Goal: Task Accomplishment & Management: Complete application form

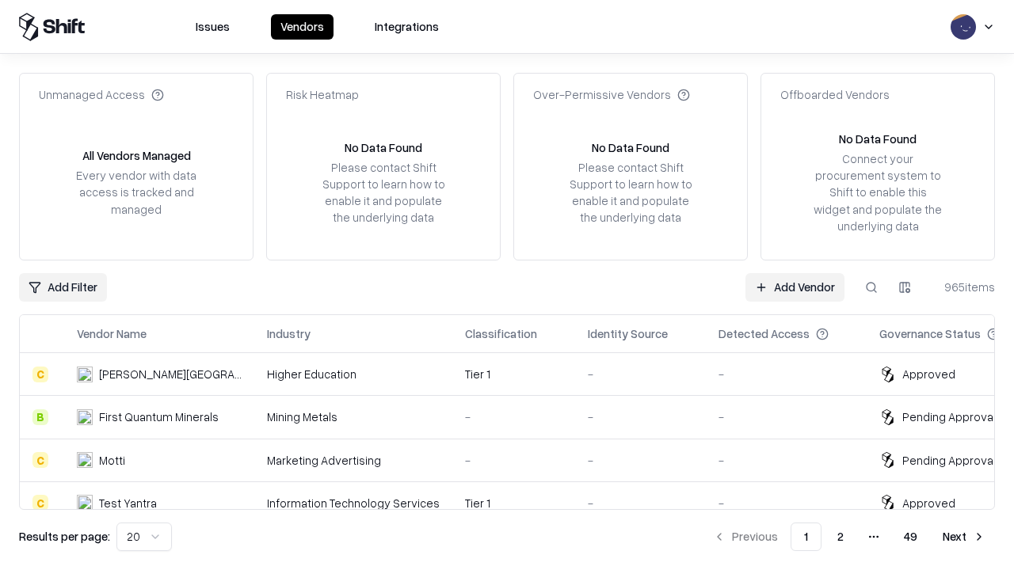
click at [794, 287] on link "Add Vendor" at bounding box center [794, 287] width 99 height 29
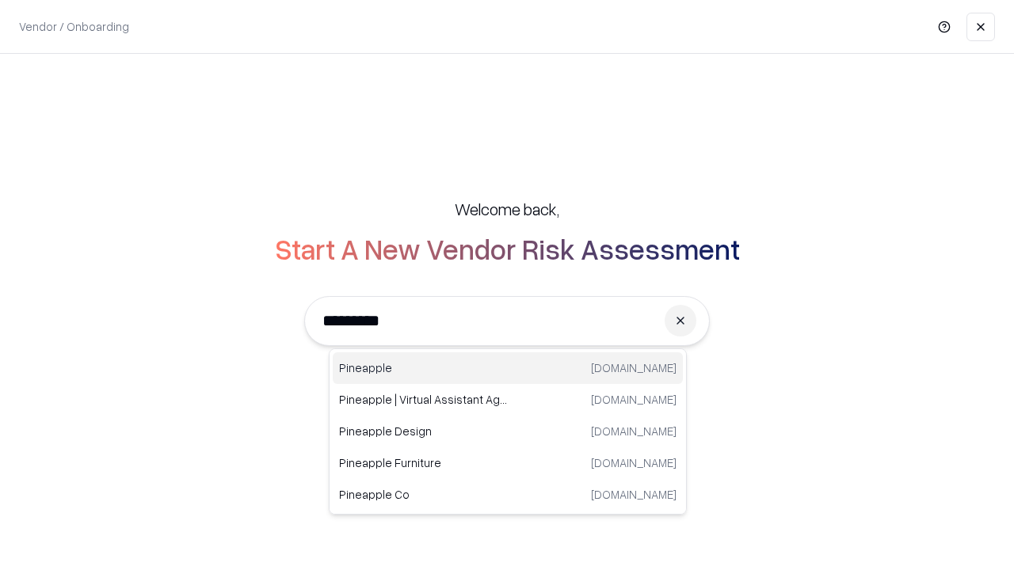
click at [508, 368] on div "Pineapple [DOMAIN_NAME]" at bounding box center [508, 368] width 350 height 32
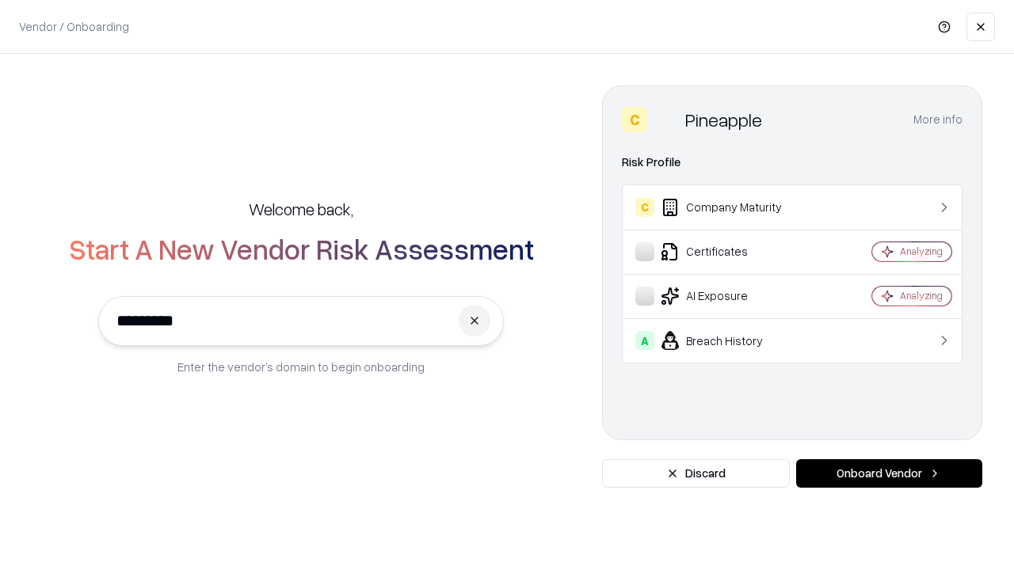
type input "*********"
click at [889, 474] on button "Onboard Vendor" at bounding box center [889, 473] width 186 height 29
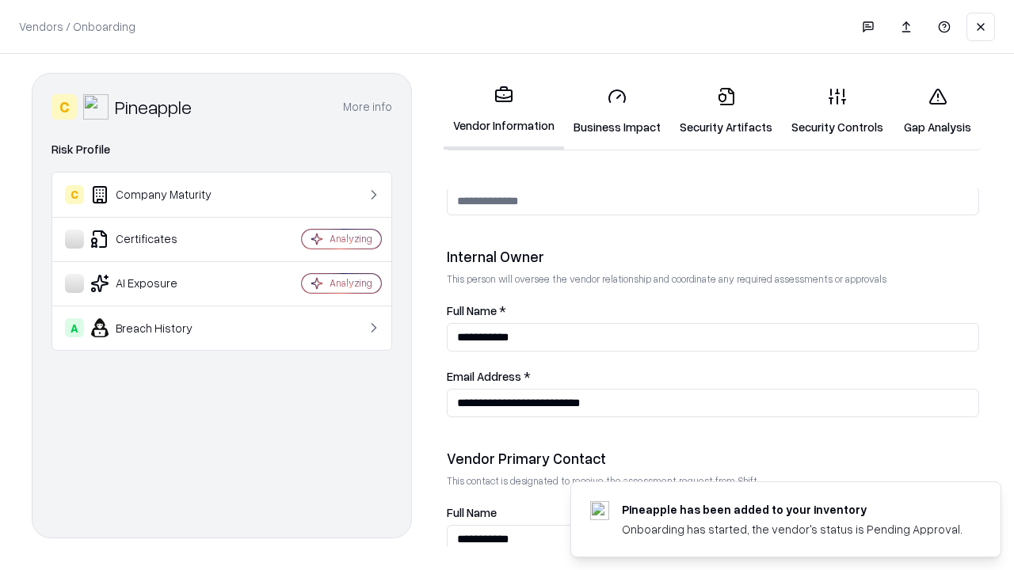
scroll to position [821, 0]
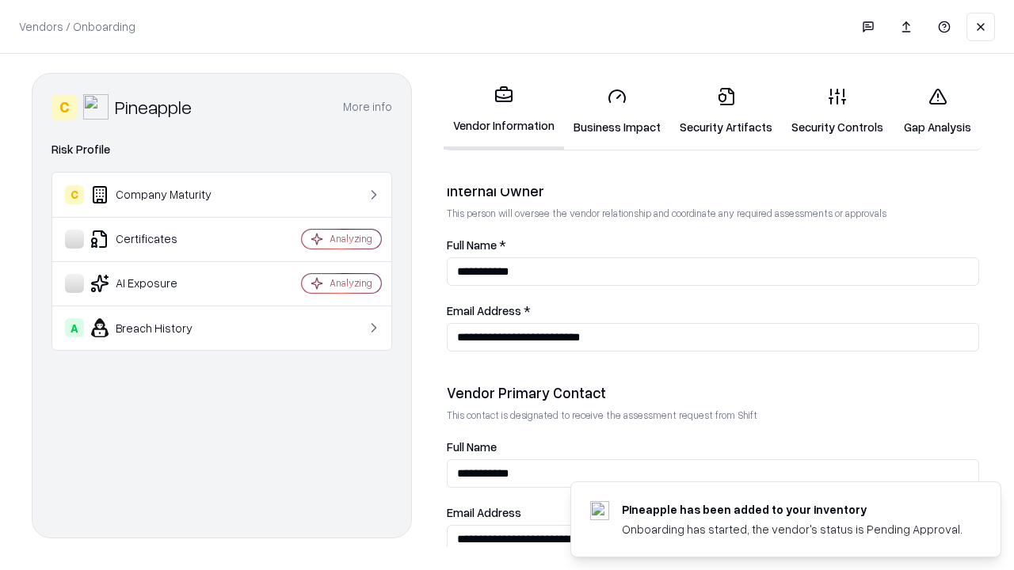
click at [617, 111] on link "Business Impact" at bounding box center [617, 111] width 106 height 74
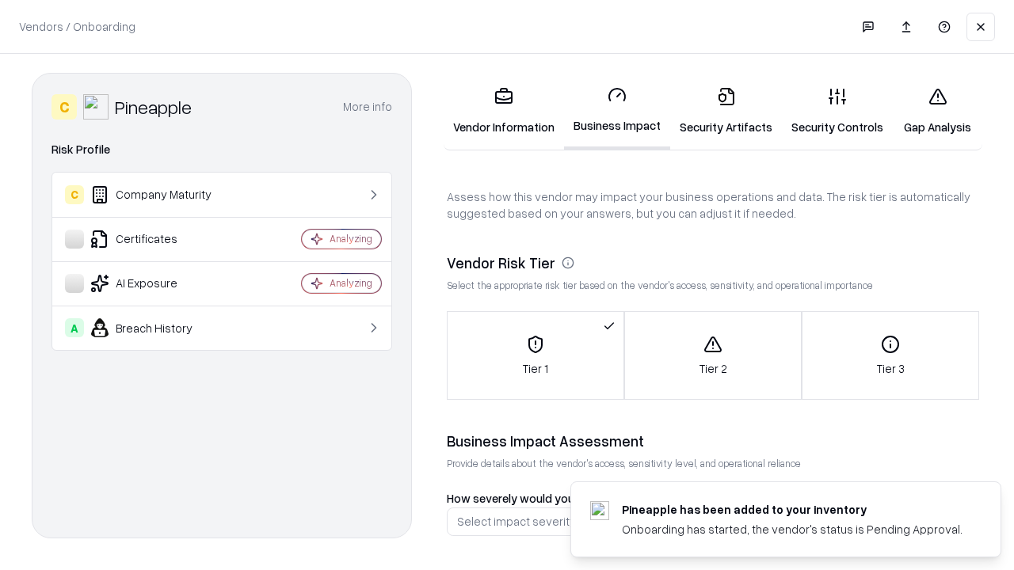
click at [937, 111] on link "Gap Analysis" at bounding box center [938, 111] width 90 height 74
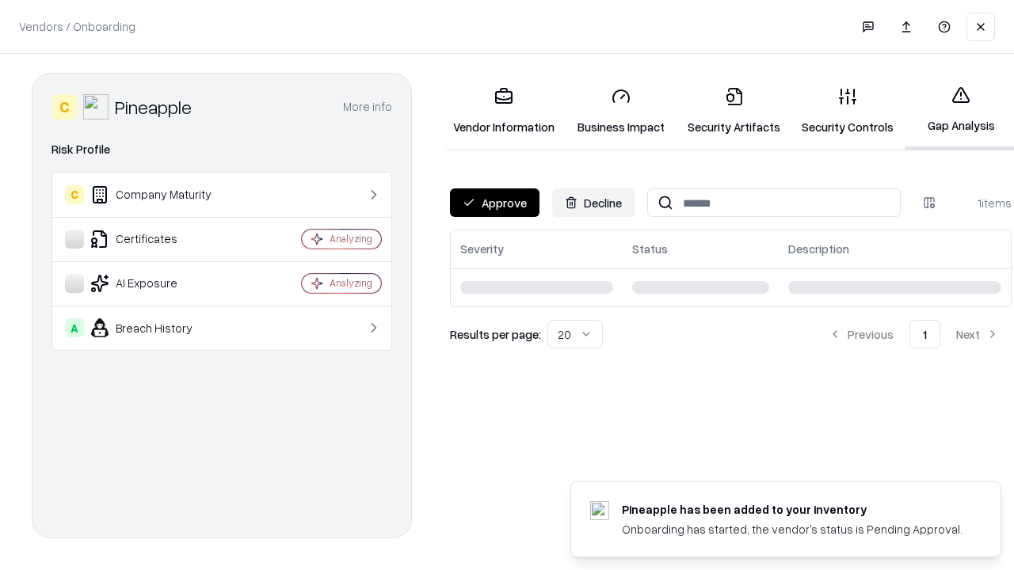
click at [494, 203] on button "Approve" at bounding box center [495, 203] width 90 height 29
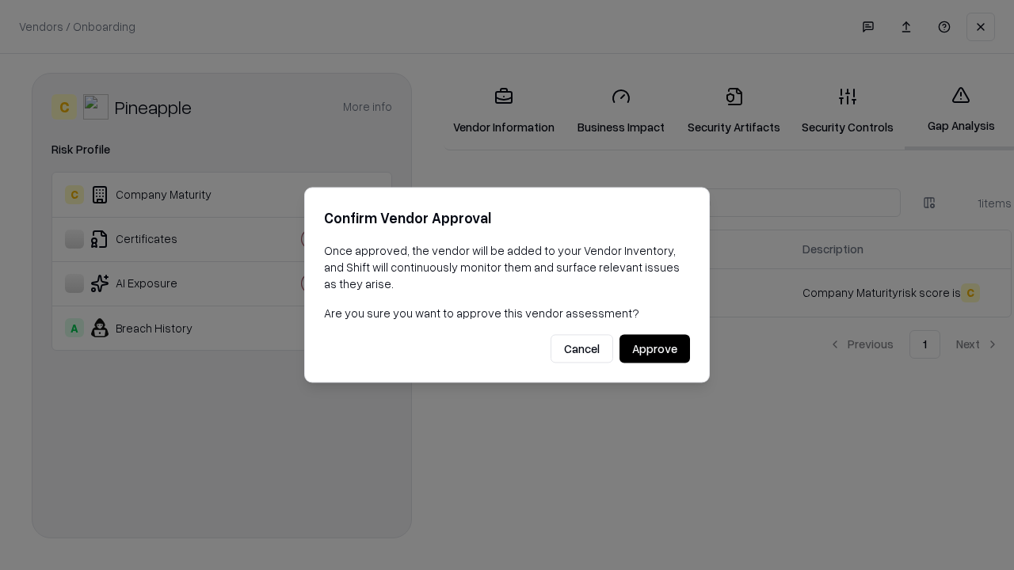
click at [654, 349] on button "Approve" at bounding box center [654, 349] width 70 height 29
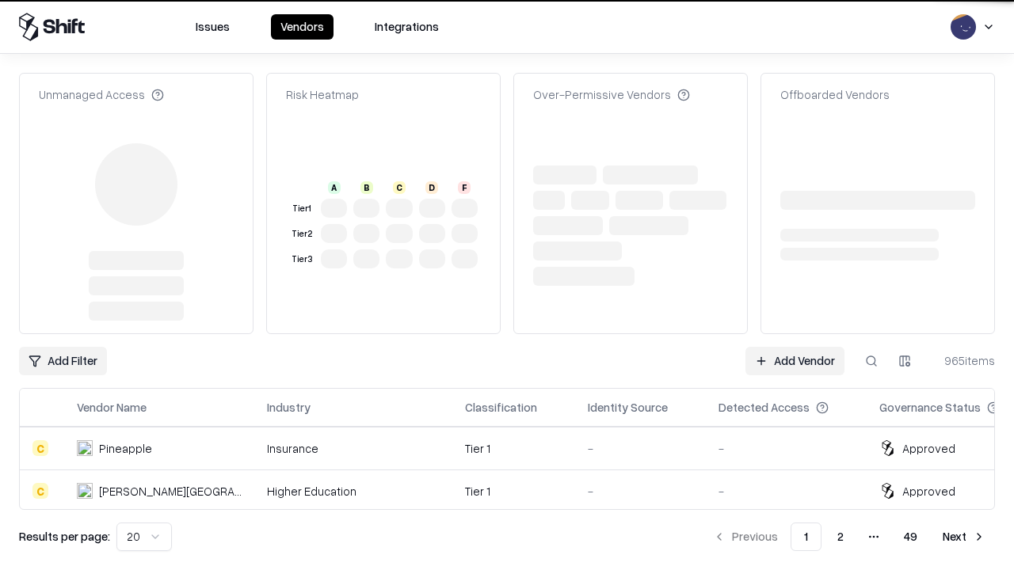
type input "*********"
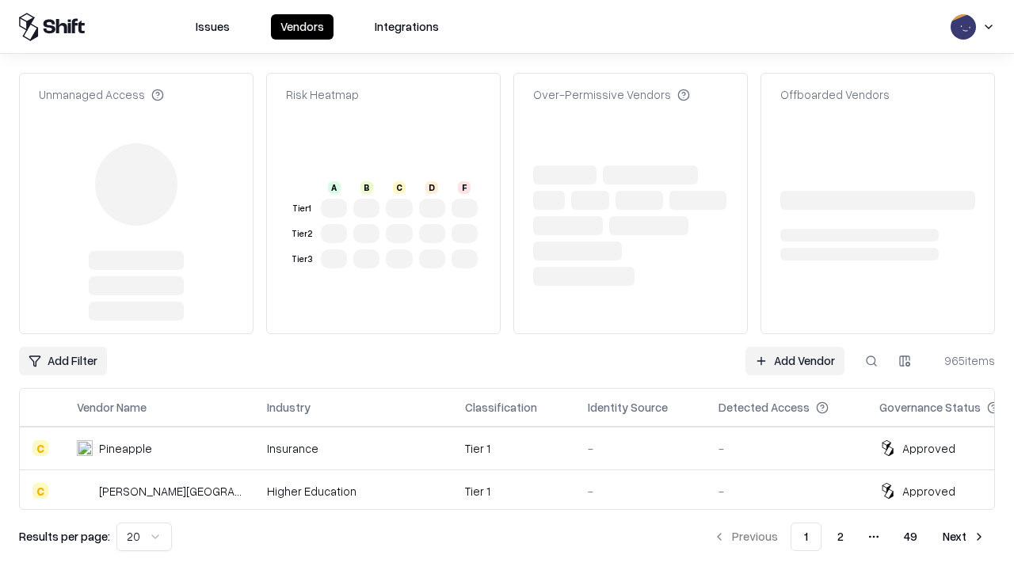
click at [794, 347] on link "Add Vendor" at bounding box center [794, 361] width 99 height 29
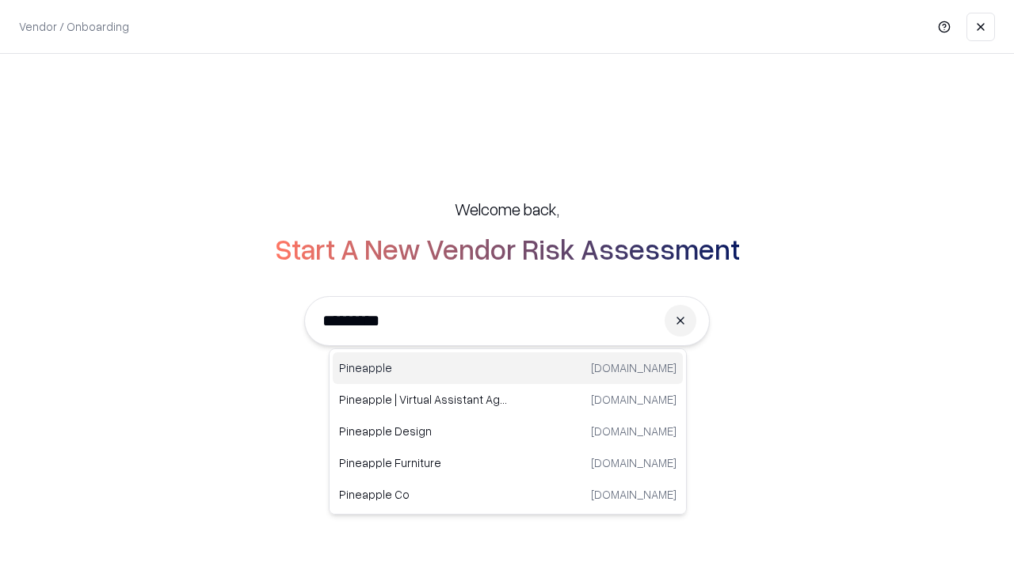
click at [508, 368] on div "Pineapple [DOMAIN_NAME]" at bounding box center [508, 368] width 350 height 32
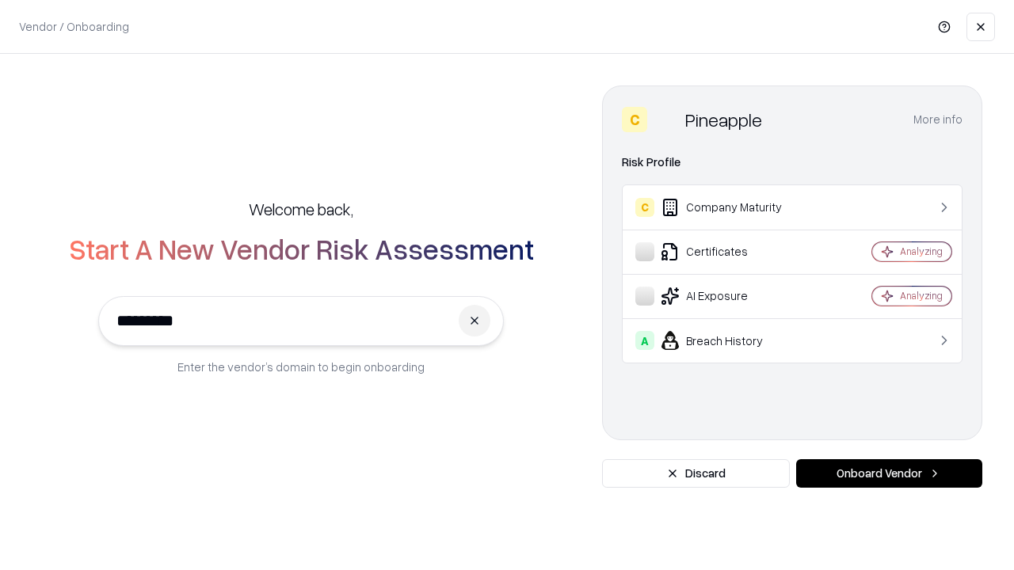
type input "*********"
click at [889, 474] on button "Onboard Vendor" at bounding box center [889, 473] width 186 height 29
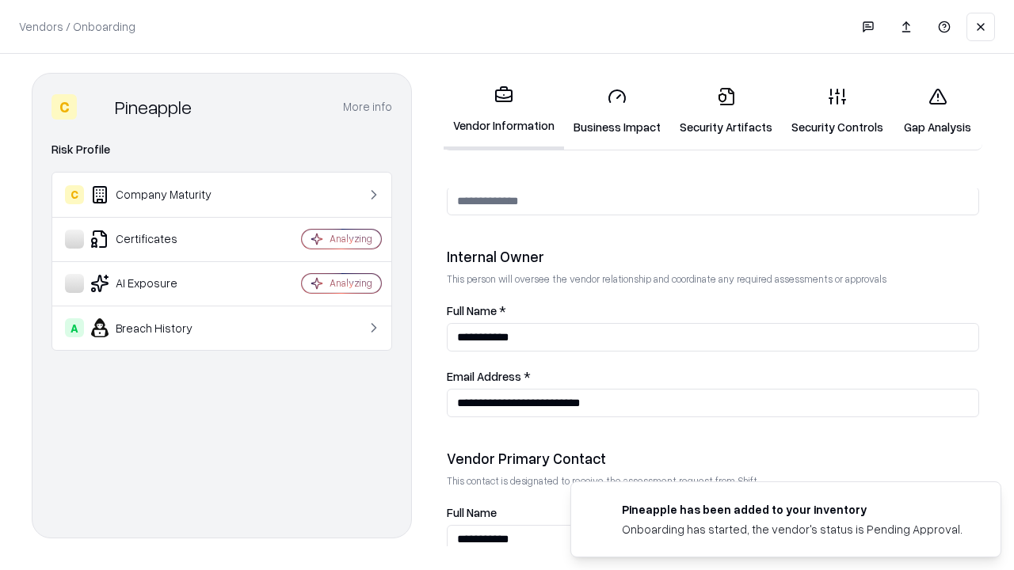
scroll to position [821, 0]
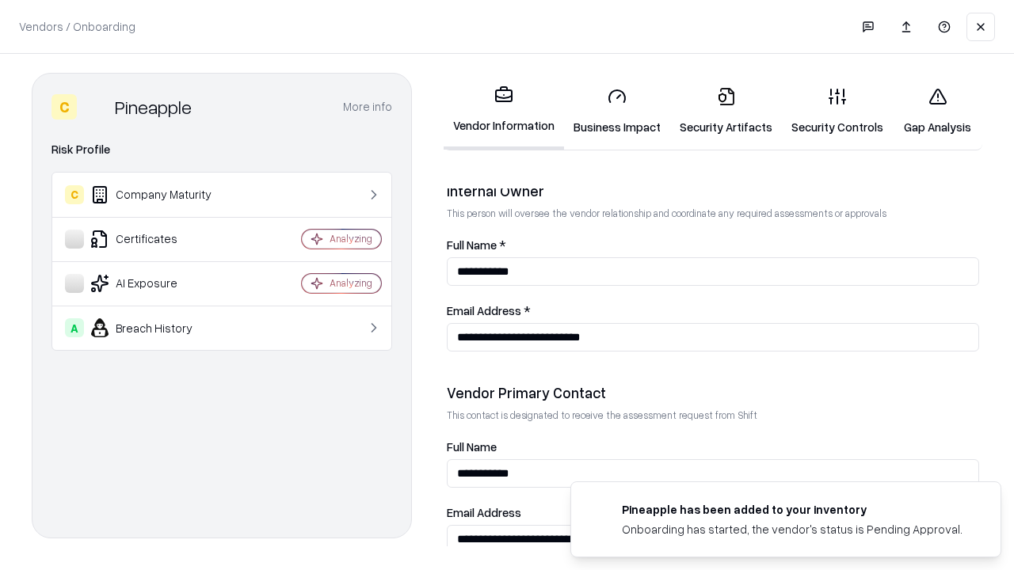
click at [937, 111] on link "Gap Analysis" at bounding box center [938, 111] width 90 height 74
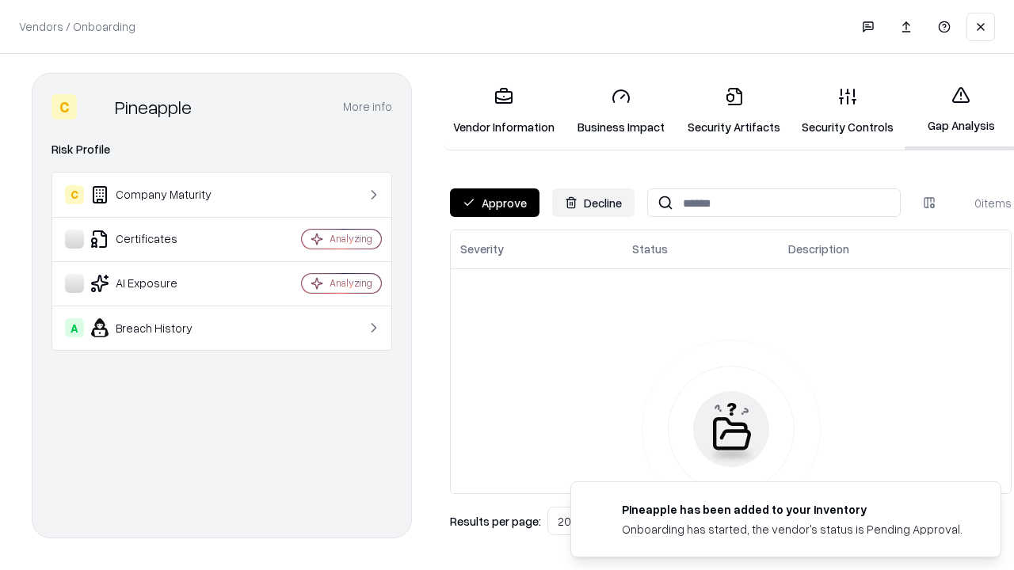
click at [494, 203] on button "Approve" at bounding box center [495, 203] width 90 height 29
